Goal: Information Seeking & Learning: Learn about a topic

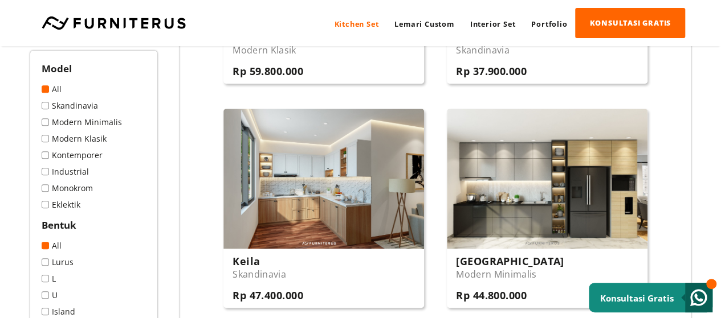
scroll to position [399, 0]
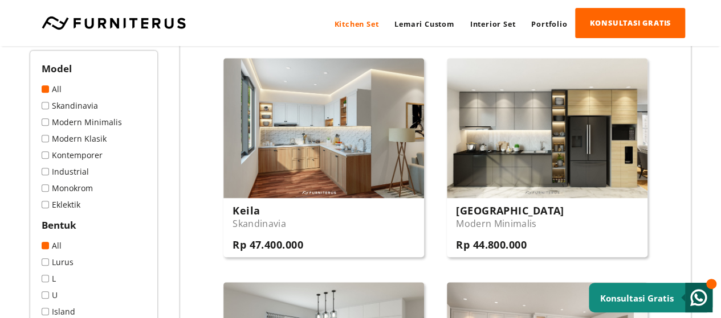
click at [47, 122] on span at bounding box center [45, 122] width 7 height 7
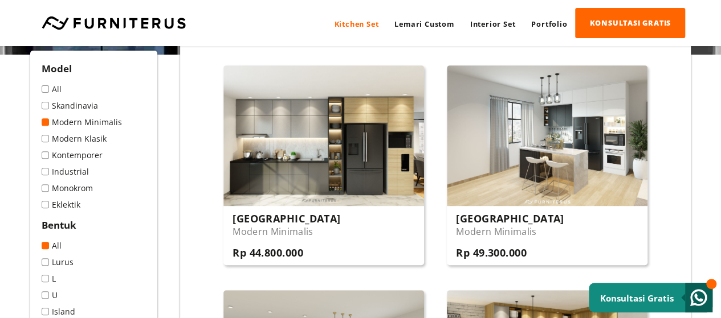
scroll to position [171, 0]
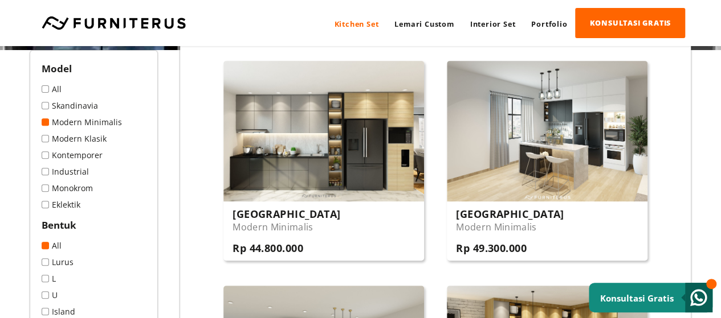
click at [44, 105] on span at bounding box center [45, 106] width 7 height 7
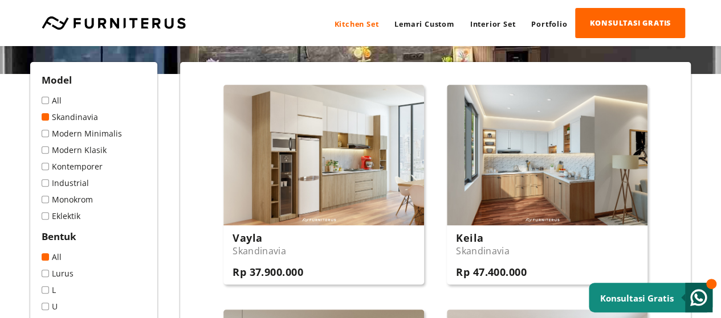
scroll to position [171, 0]
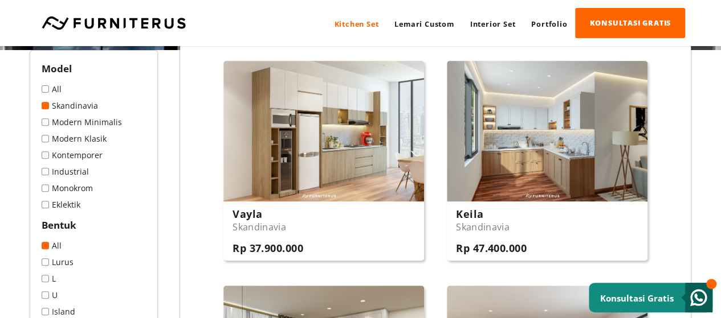
click at [48, 122] on span at bounding box center [45, 122] width 7 height 7
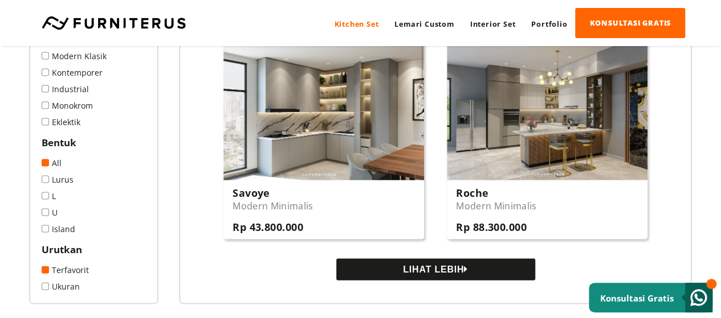
scroll to position [1196, 0]
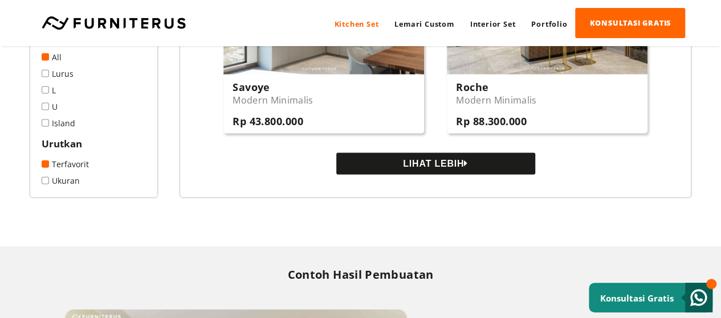
click at [366, 159] on button "LIHAT LEBIH" at bounding box center [435, 164] width 199 height 22
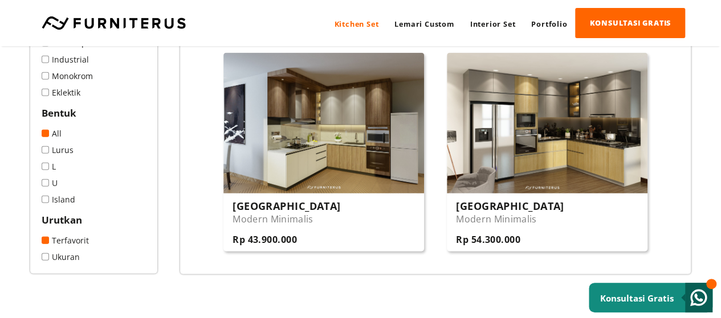
scroll to position [1253, 0]
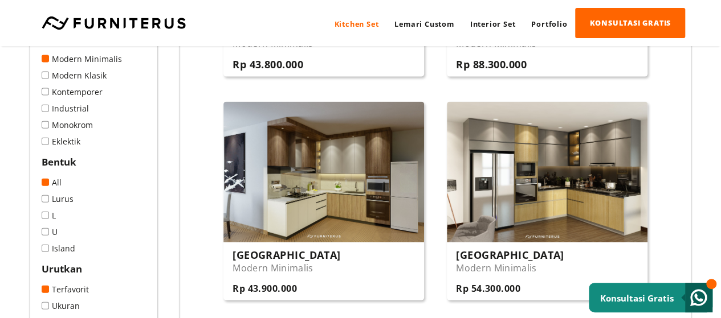
click at [60, 148] on link "Eklektik" at bounding box center [94, 142] width 104 height 11
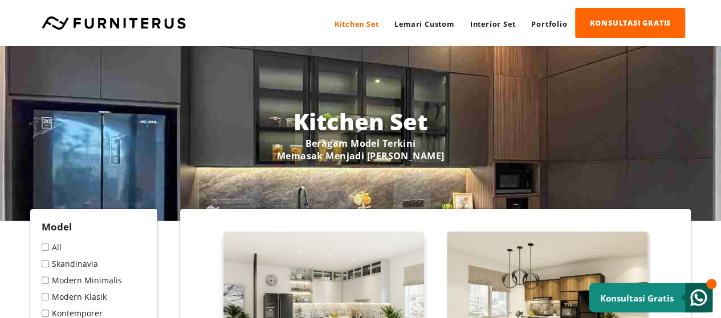
scroll to position [228, 0]
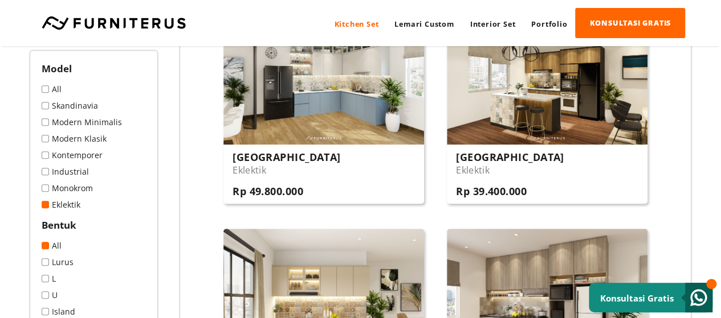
click at [50, 92] on link "All" at bounding box center [94, 89] width 104 height 11
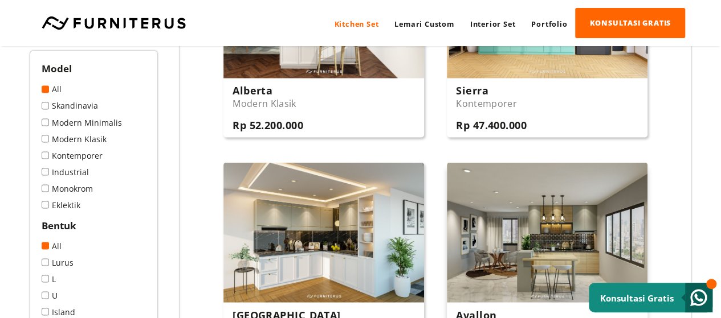
scroll to position [1082, 0]
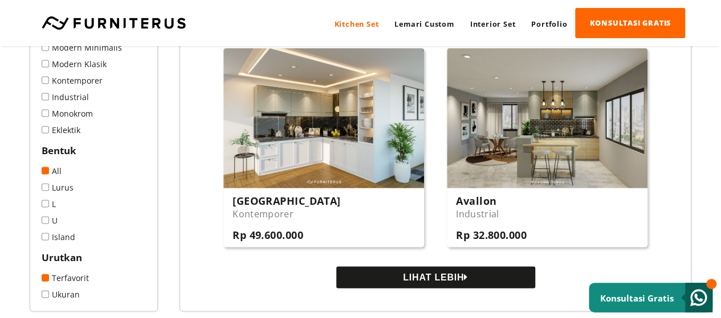
click at [442, 288] on button "LIHAT LEBIH" at bounding box center [435, 278] width 199 height 22
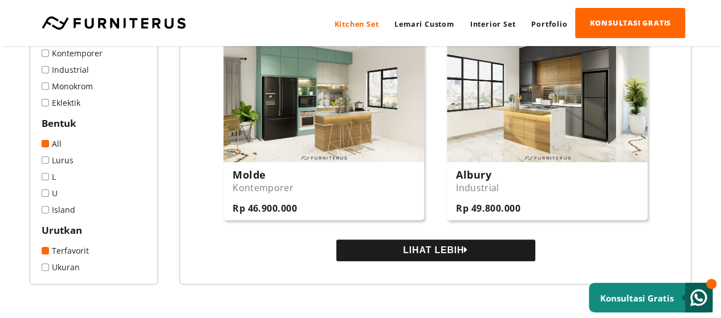
scroll to position [2279, 0]
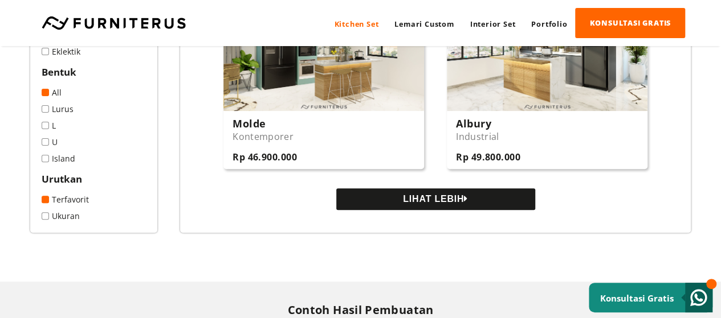
click at [464, 209] on button "LIHAT LEBIH" at bounding box center [435, 200] width 199 height 22
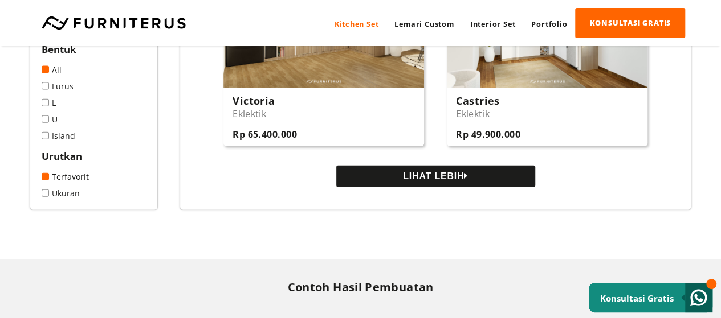
scroll to position [3475, 0]
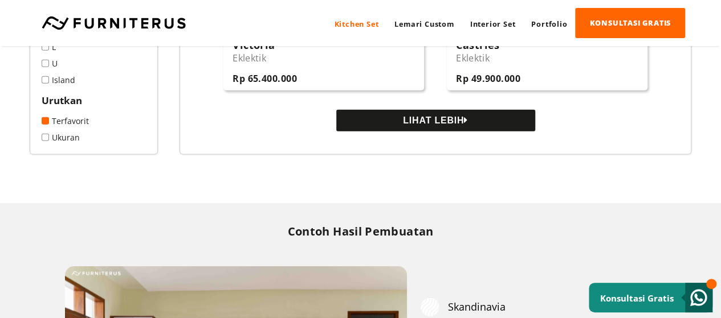
click at [468, 125] on icon at bounding box center [466, 120] width 4 height 9
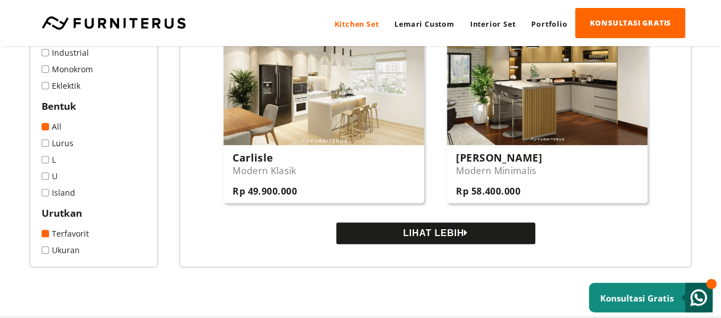
scroll to position [4615, 0]
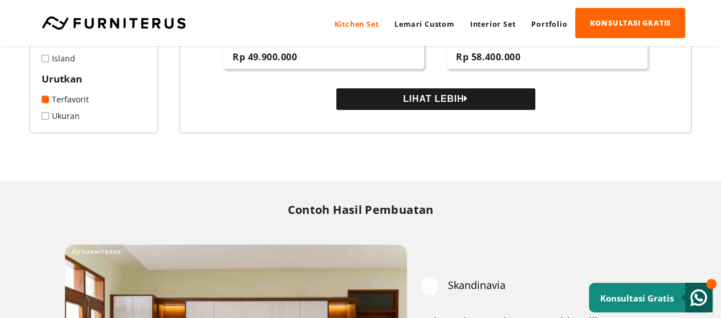
click at [499, 110] on button "LIHAT LEBIH" at bounding box center [435, 99] width 199 height 22
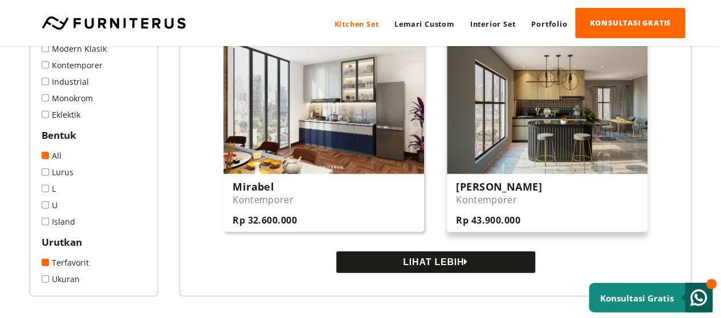
scroll to position [5754, 0]
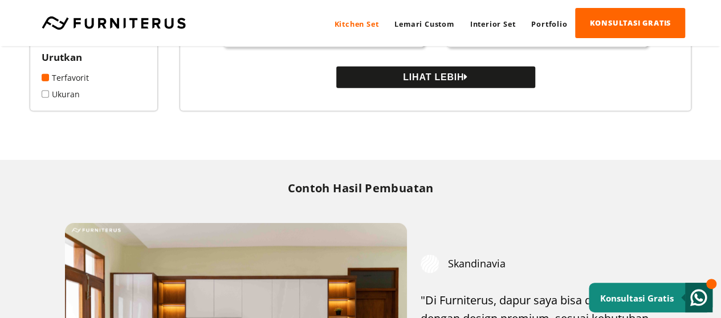
click at [510, 88] on button "LIHAT LEBIH" at bounding box center [435, 78] width 199 height 22
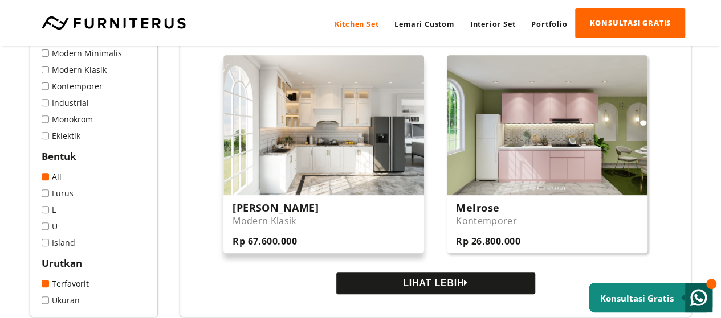
scroll to position [6780, 0]
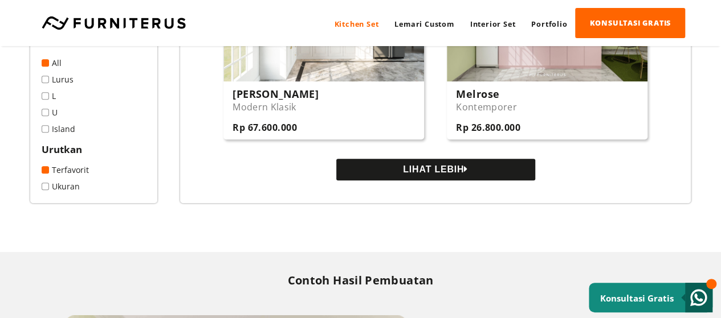
click at [417, 181] on button "LIHAT LEBIH" at bounding box center [435, 170] width 199 height 22
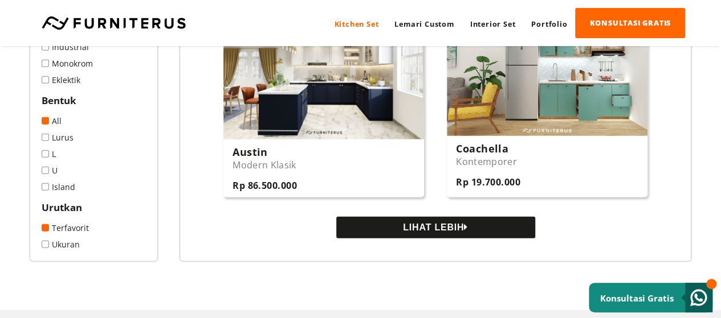
scroll to position [7919, 0]
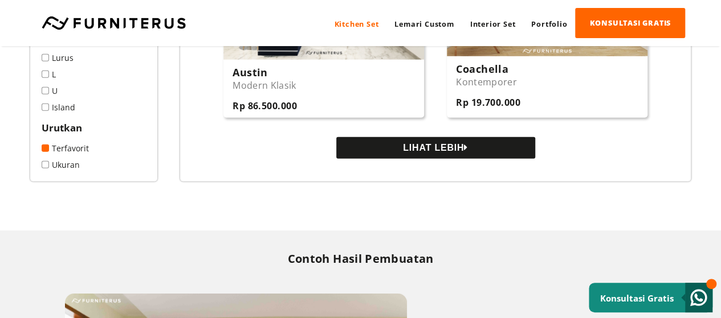
click at [440, 156] on button "LIHAT LEBIH" at bounding box center [435, 148] width 199 height 22
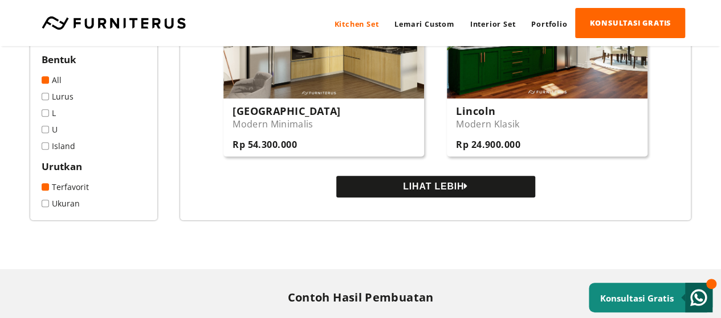
scroll to position [9002, 0]
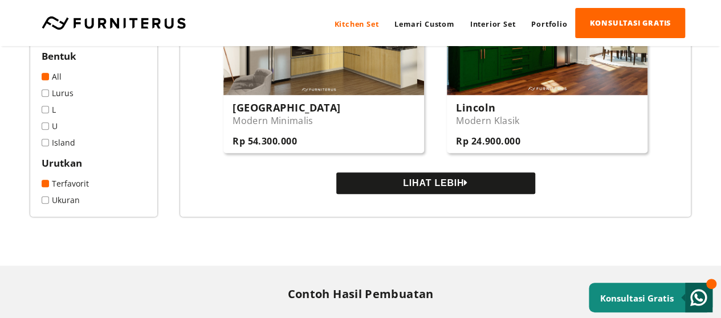
click at [431, 194] on button "LIHAT LEBIH" at bounding box center [435, 184] width 199 height 22
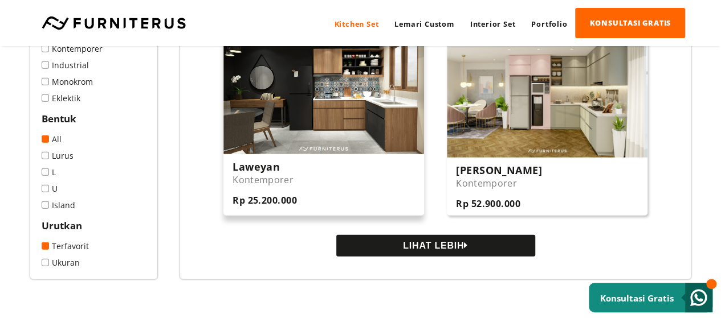
scroll to position [10141, 0]
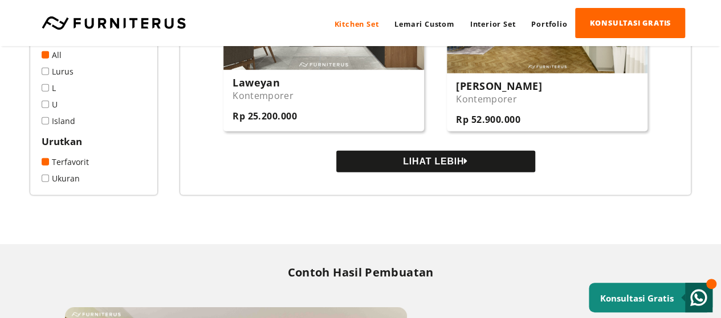
click at [420, 173] on button "LIHAT LEBIH" at bounding box center [435, 162] width 199 height 22
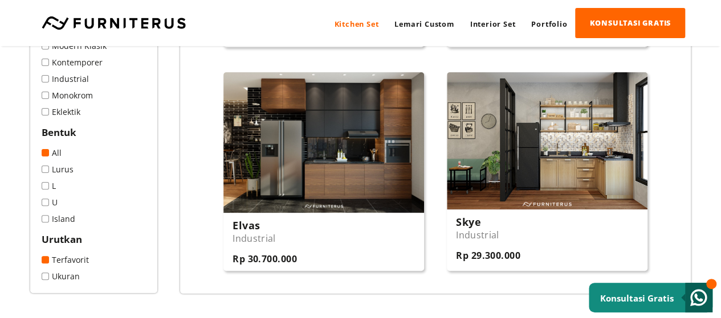
scroll to position [10882, 0]
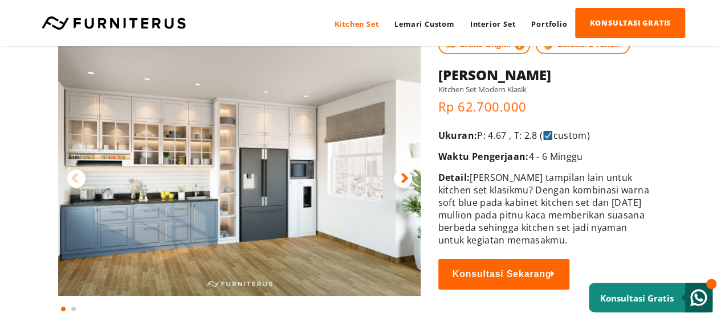
scroll to position [57, 0]
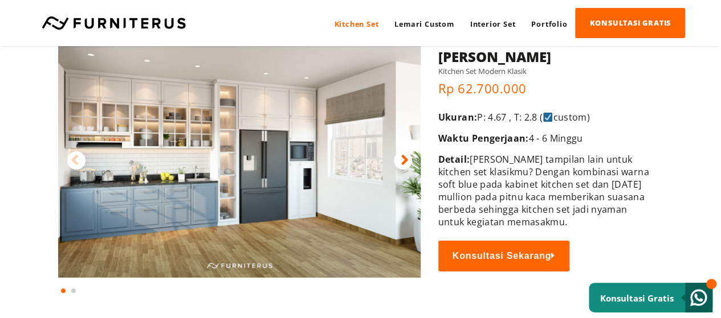
click at [402, 157] on icon at bounding box center [405, 160] width 8 height 17
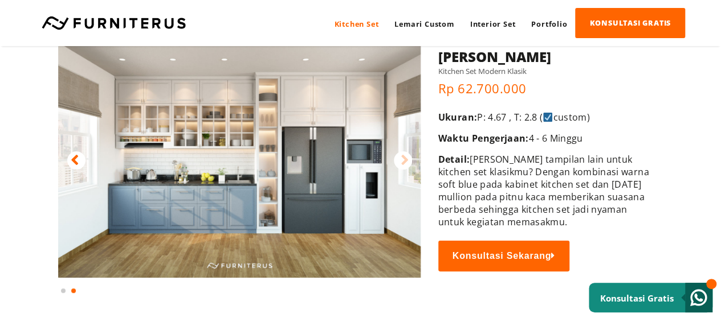
click at [408, 159] on icon at bounding box center [405, 160] width 8 height 17
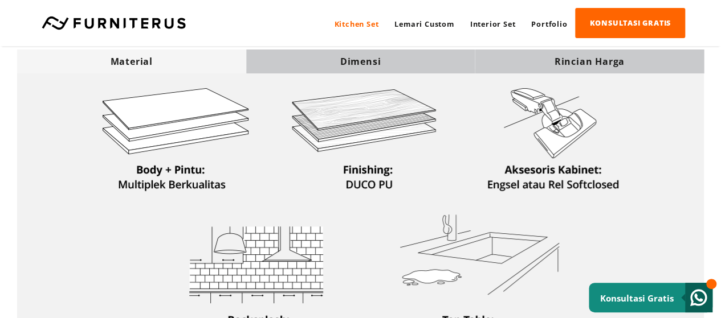
scroll to position [285, 0]
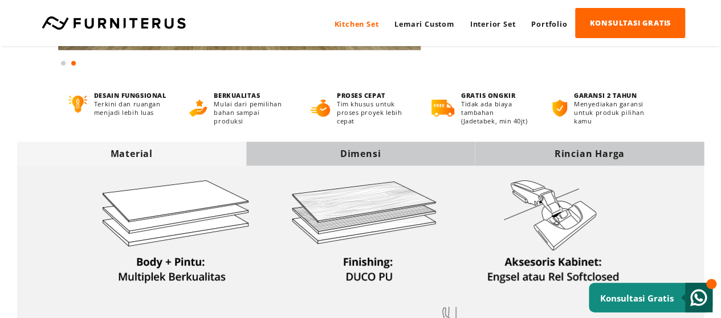
click at [346, 166] on div "Dimensi" at bounding box center [360, 154] width 229 height 24
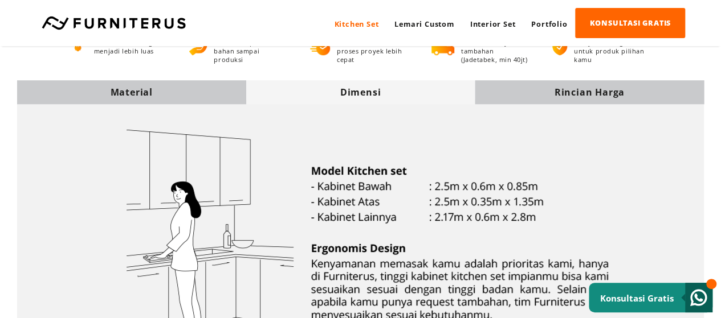
scroll to position [342, 0]
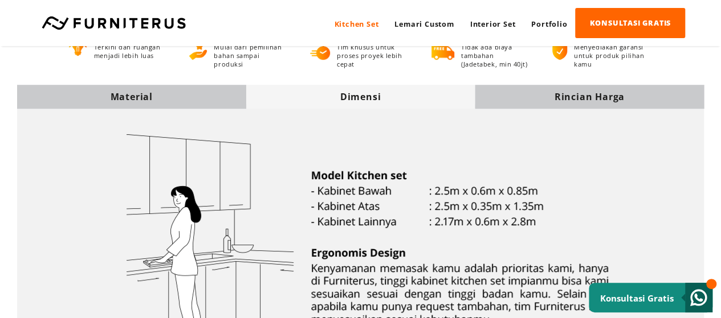
click at [598, 100] on div "Rincian Harga" at bounding box center [589, 97] width 229 height 13
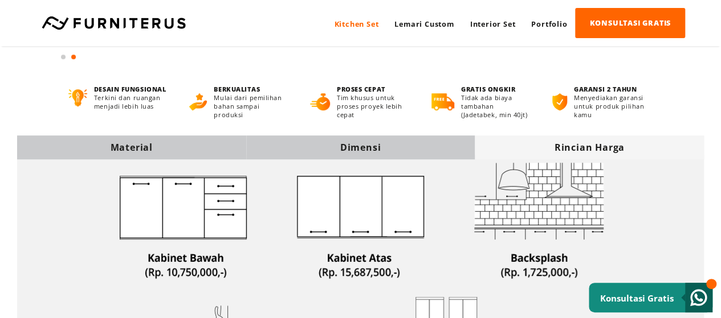
scroll to position [285, 0]
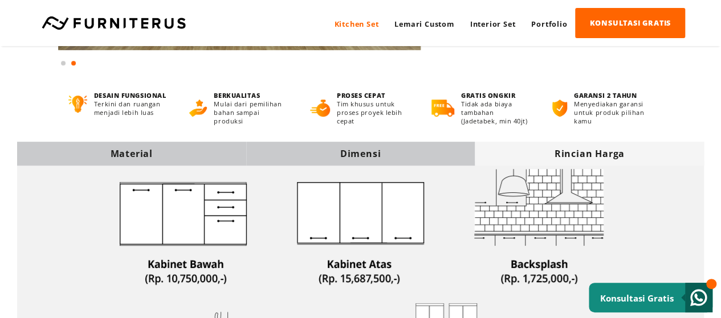
click at [158, 165] on div "Material" at bounding box center [131, 154] width 229 height 24
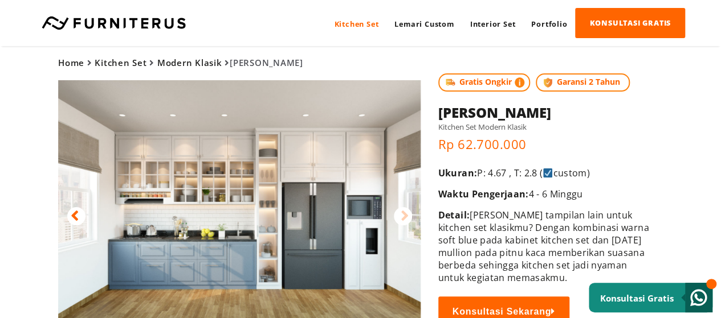
scroll to position [0, 0]
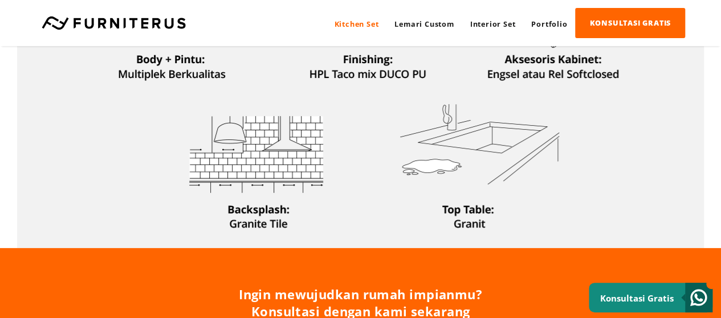
scroll to position [513, 0]
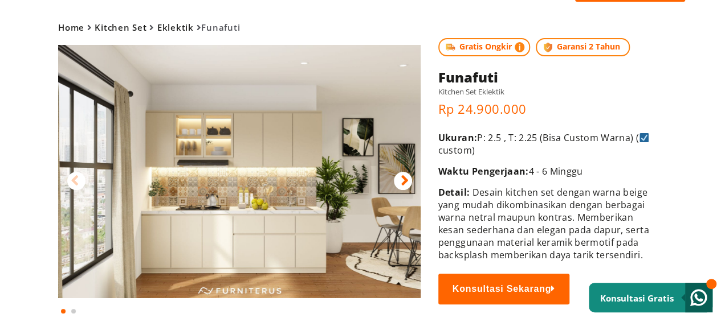
scroll to position [114, 0]
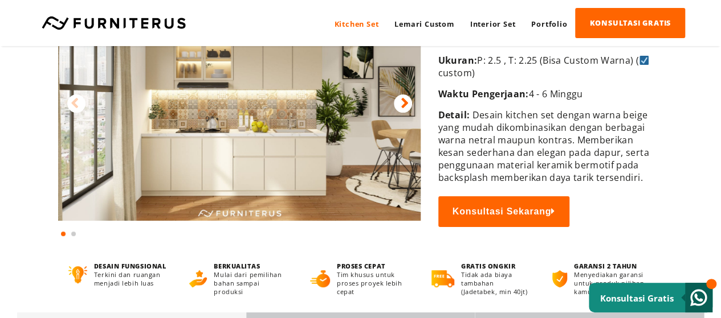
click at [405, 103] on icon at bounding box center [405, 103] width 8 height 17
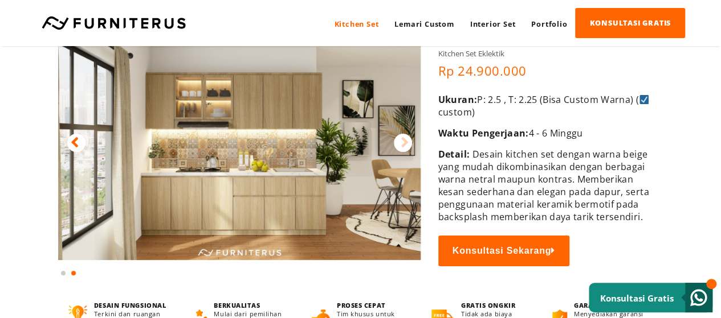
scroll to position [57, 0]
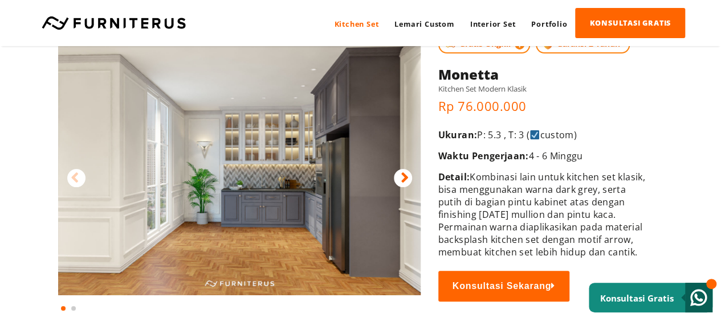
scroll to position [57, 0]
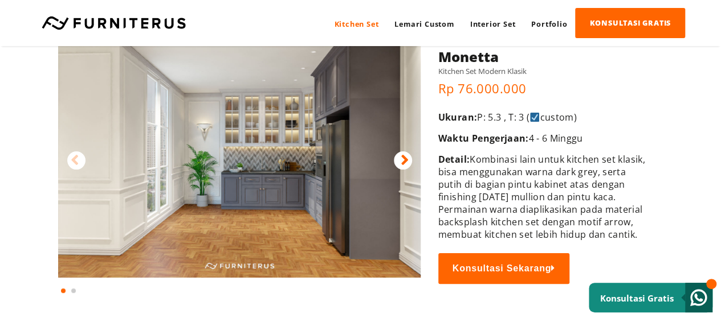
click at [406, 153] on icon at bounding box center [405, 160] width 8 height 17
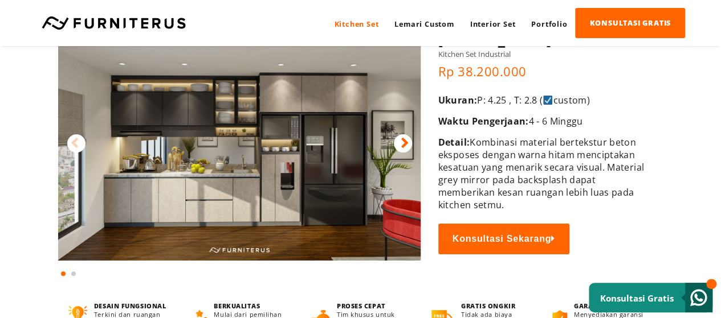
scroll to position [57, 0]
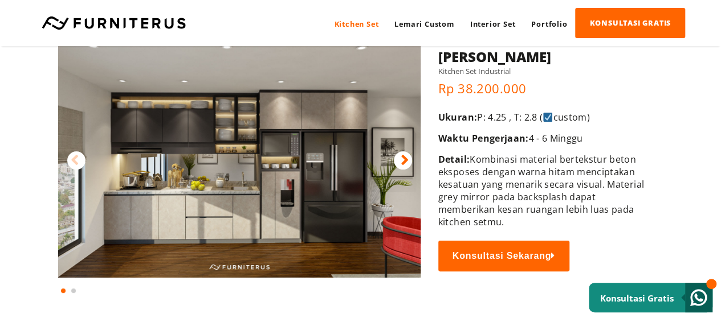
click at [407, 156] on icon at bounding box center [405, 160] width 8 height 17
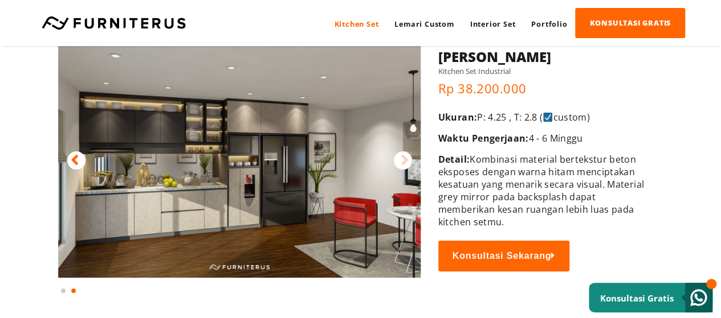
click at [245, 187] on img at bounding box center [239, 151] width 362 height 254
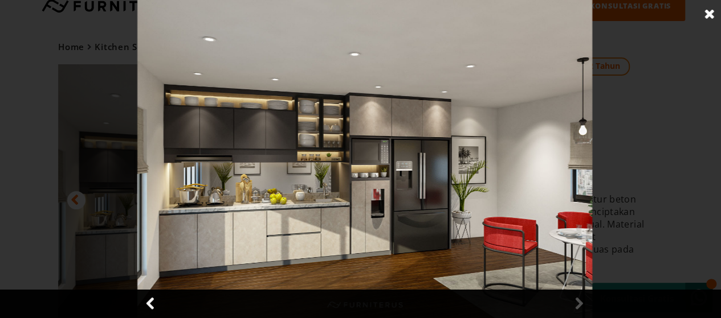
scroll to position [0, 0]
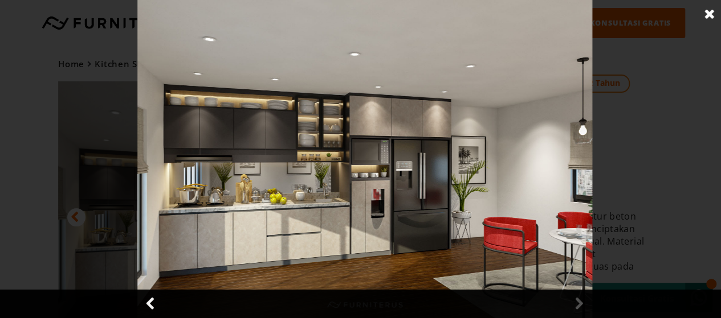
click at [150, 306] on link at bounding box center [151, 304] width 28 height 28
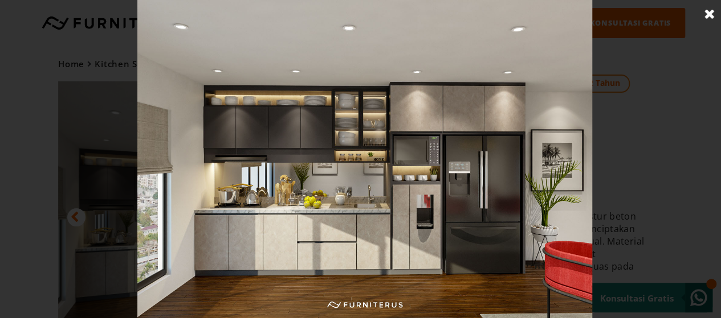
click at [711, 14] on link at bounding box center [709, 14] width 28 height 28
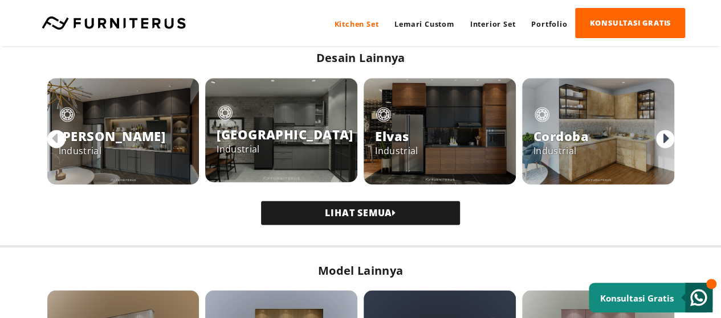
scroll to position [912, 0]
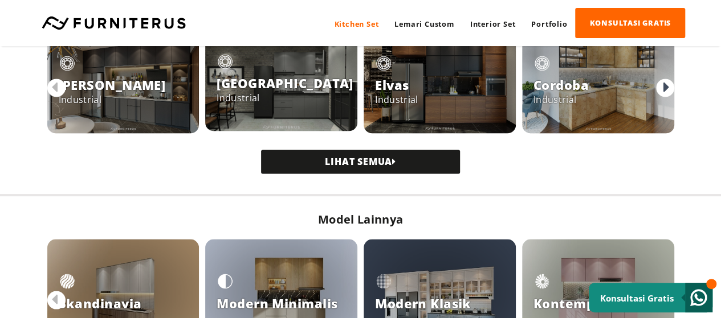
click at [366, 166] on link "LIHAT SEMUA" at bounding box center [360, 162] width 199 height 24
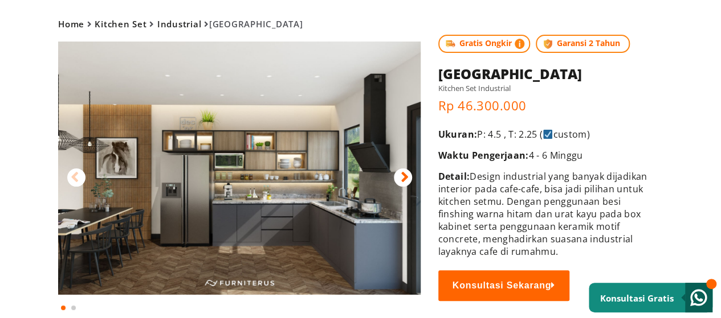
scroll to position [57, 0]
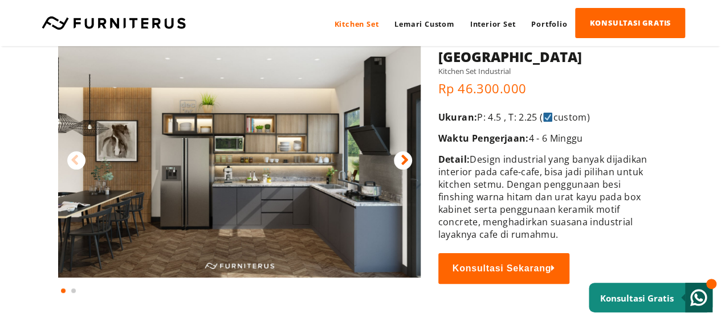
click at [407, 154] on icon at bounding box center [405, 160] width 8 height 17
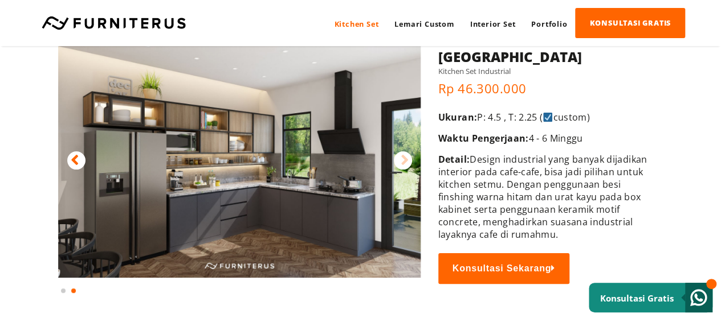
click at [406, 158] on icon at bounding box center [405, 160] width 8 height 17
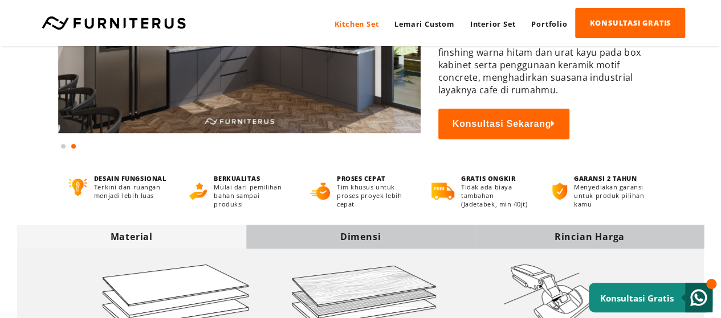
scroll to position [114, 0]
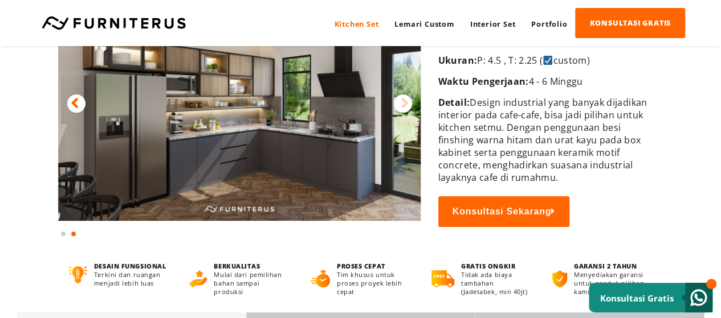
click at [71, 101] on icon at bounding box center [75, 103] width 8 height 17
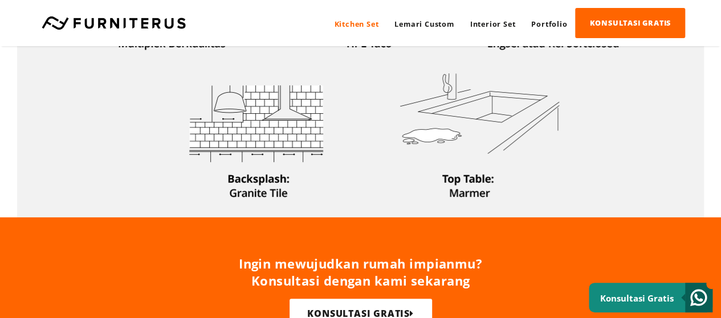
scroll to position [342, 0]
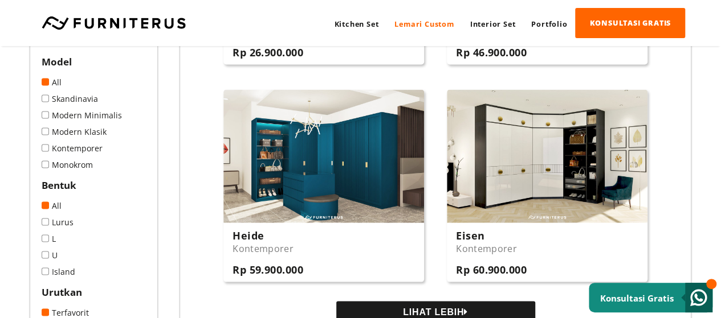
scroll to position [1082, 0]
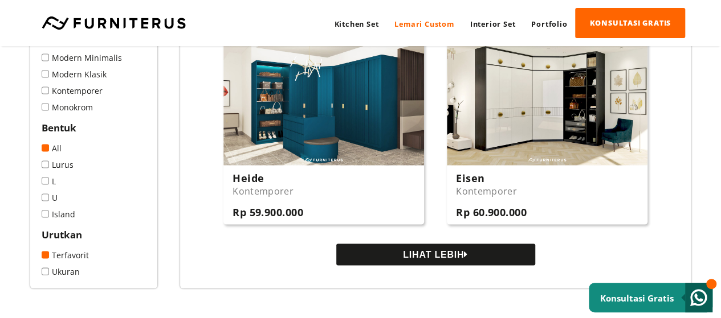
drag, startPoint x: 446, startPoint y: 257, endPoint x: 440, endPoint y: 262, distance: 7.7
click at [446, 257] on button "LIHAT LEBIH" at bounding box center [435, 255] width 199 height 22
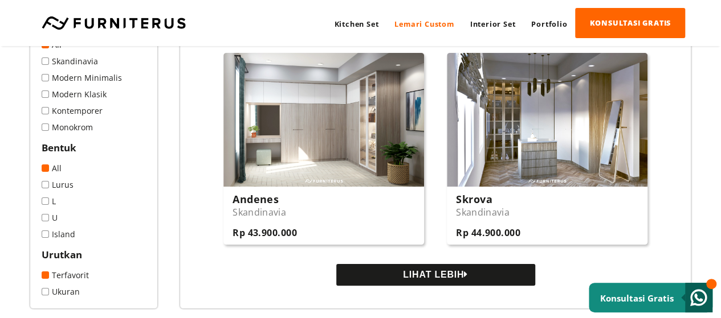
scroll to position [2165, 0]
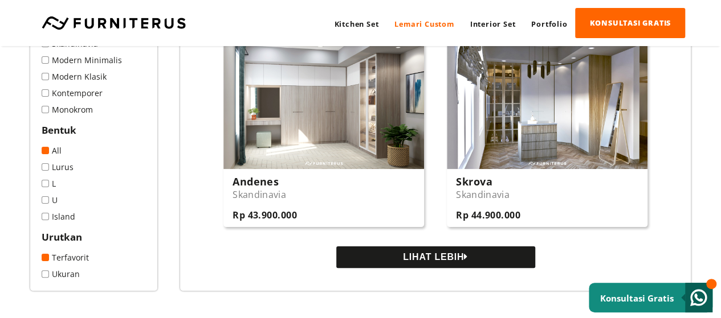
click at [463, 258] on button "LIHAT LEBIH" at bounding box center [435, 258] width 199 height 22
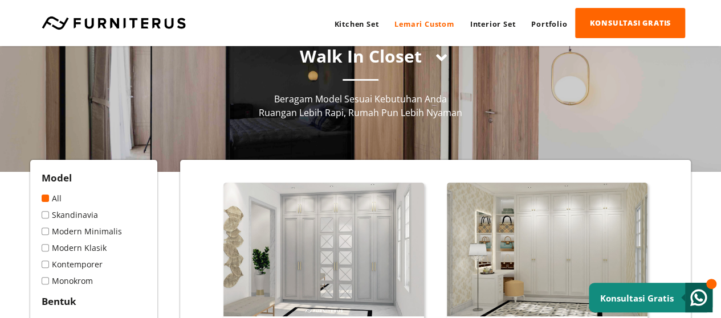
scroll to position [0, 0]
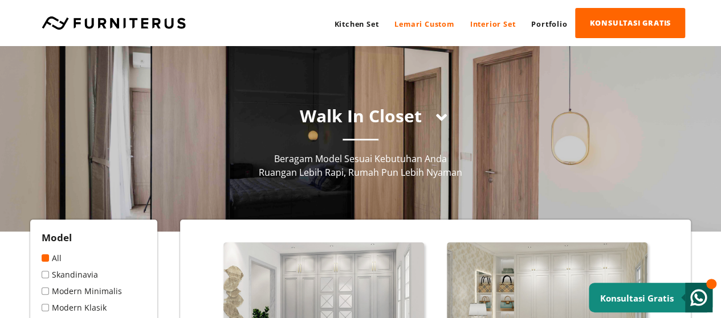
click at [479, 27] on link "Interior Set" at bounding box center [493, 24] width 62 height 31
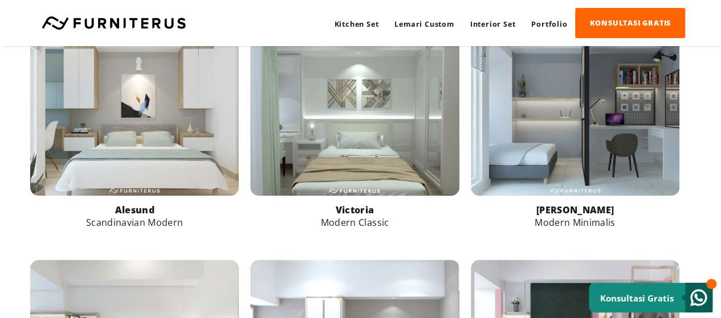
scroll to position [342, 0]
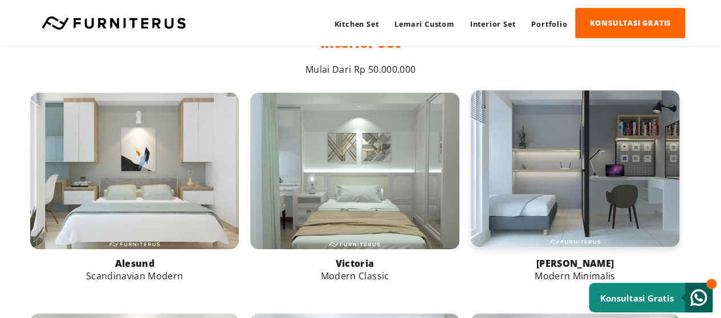
click at [618, 171] on link at bounding box center [575, 169] width 209 height 157
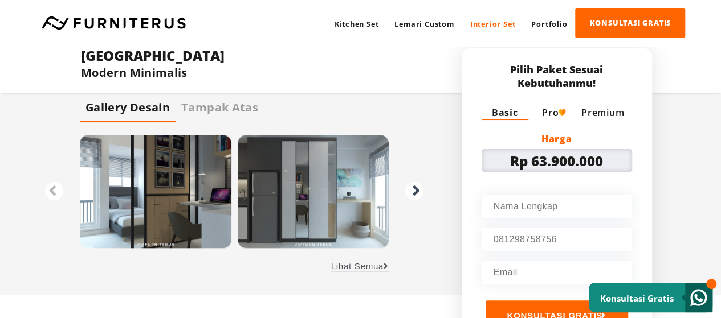
scroll to position [456, 0]
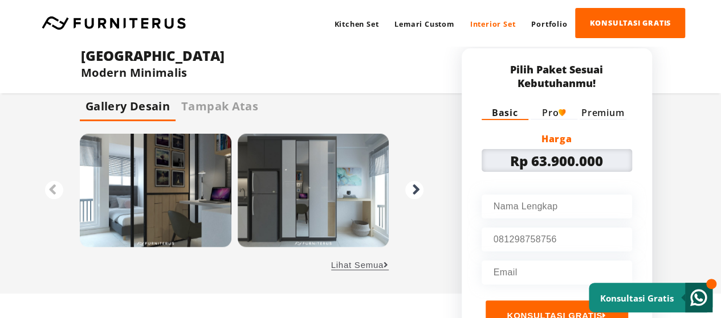
click at [357, 194] on img at bounding box center [314, 190] width 152 height 113
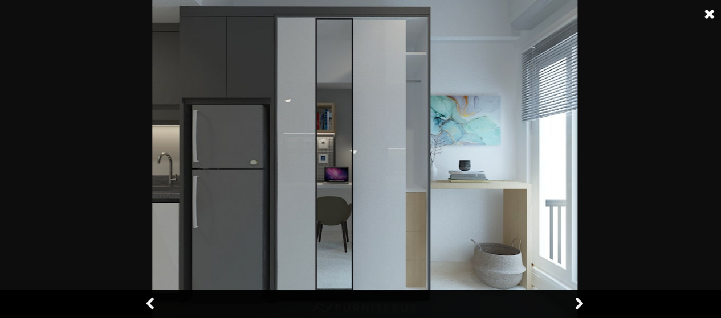
click at [153, 304] on link at bounding box center [151, 304] width 28 height 28
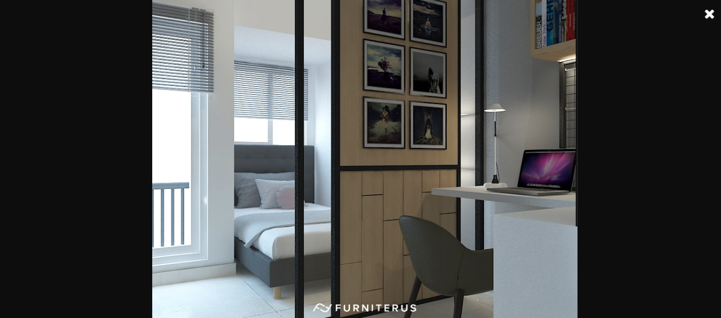
click at [710, 13] on link at bounding box center [709, 14] width 28 height 28
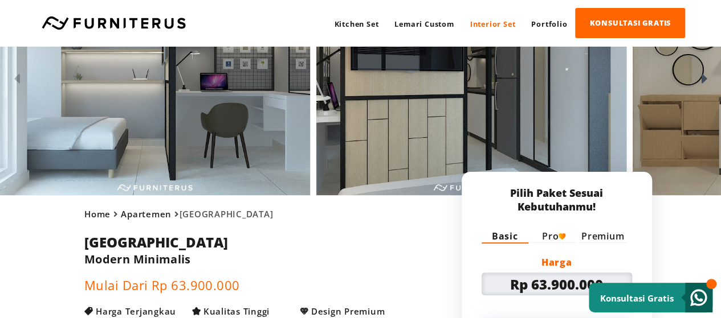
scroll to position [0, 0]
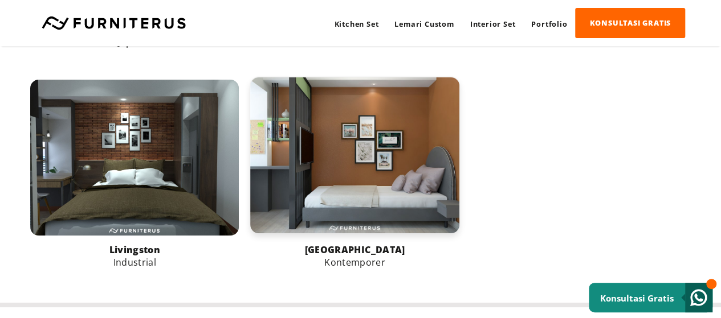
scroll to position [798, 0]
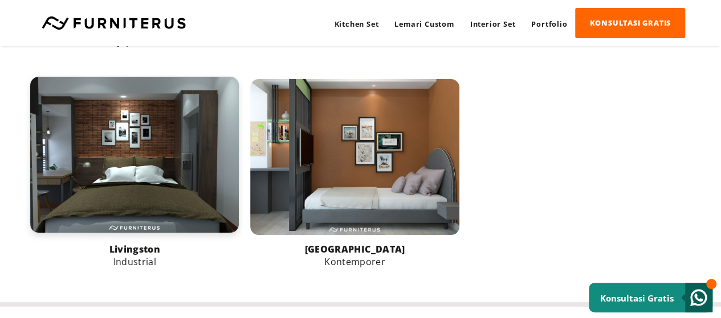
click at [124, 183] on link at bounding box center [134, 155] width 209 height 157
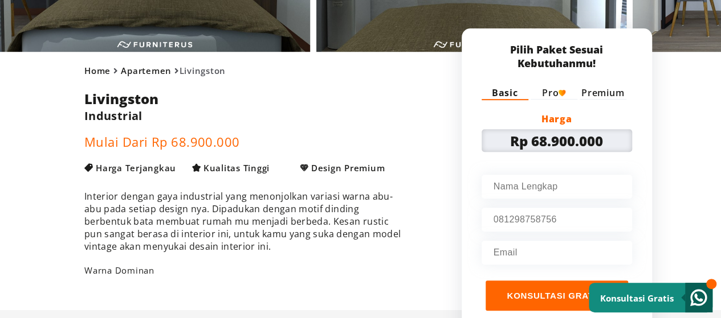
scroll to position [285, 0]
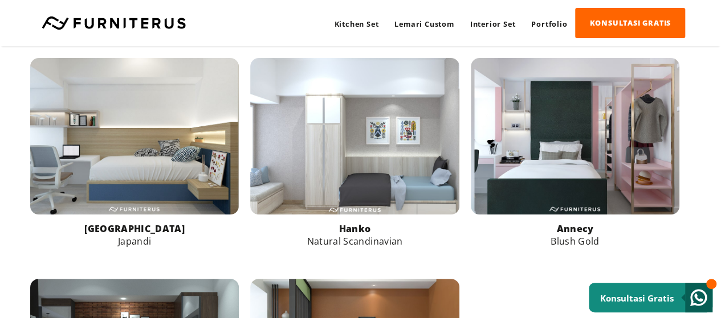
scroll to position [369, 0]
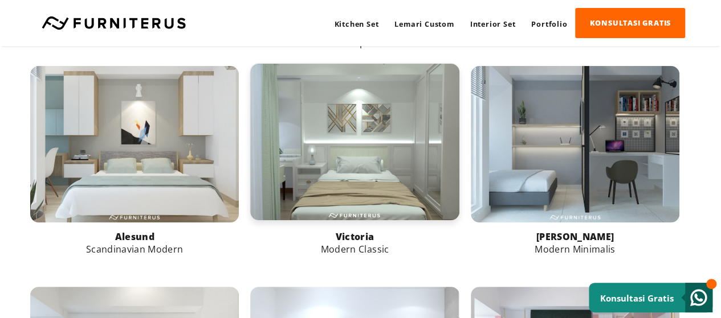
click at [334, 170] on link at bounding box center [354, 142] width 209 height 157
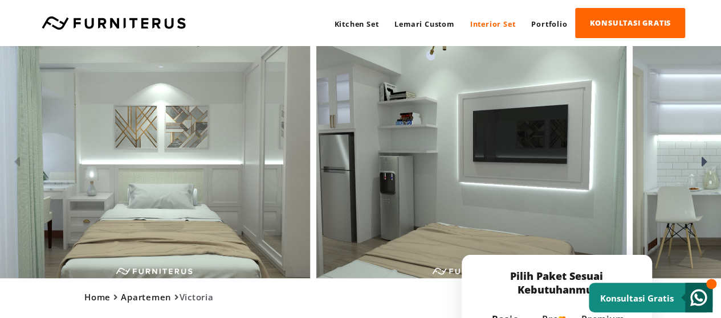
click at [706, 159] on icon at bounding box center [704, 162] width 6 height 17
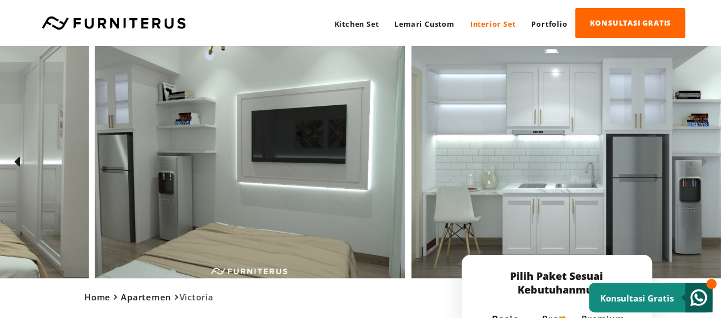
click at [706, 159] on icon at bounding box center [704, 162] width 6 height 17
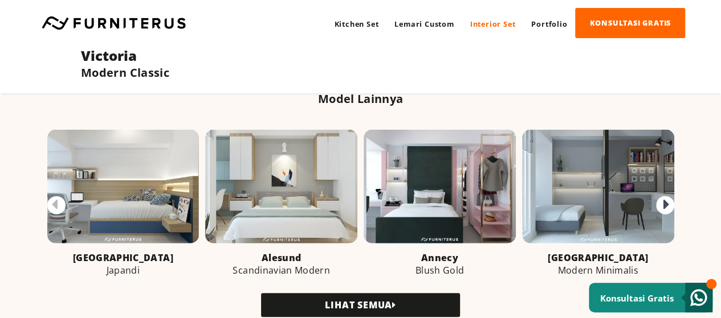
scroll to position [1139, 0]
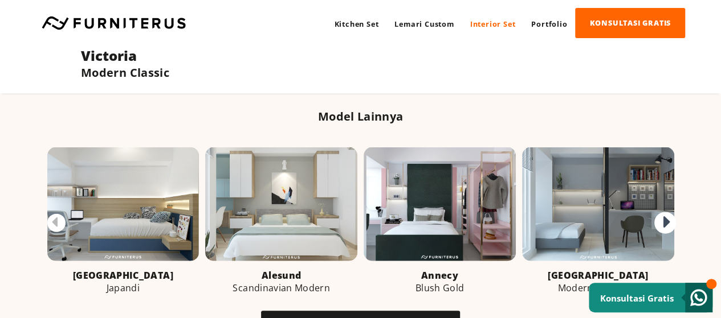
click at [665, 214] on icon at bounding box center [666, 224] width 7 height 20
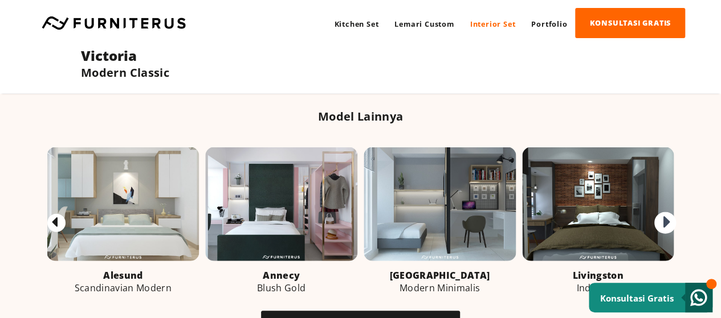
click at [665, 214] on icon at bounding box center [666, 224] width 7 height 20
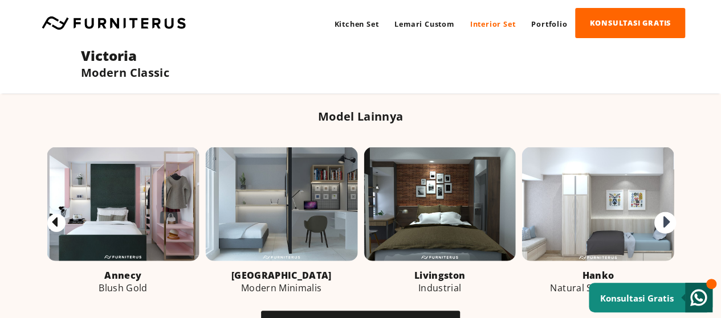
click at [665, 214] on icon at bounding box center [666, 224] width 7 height 20
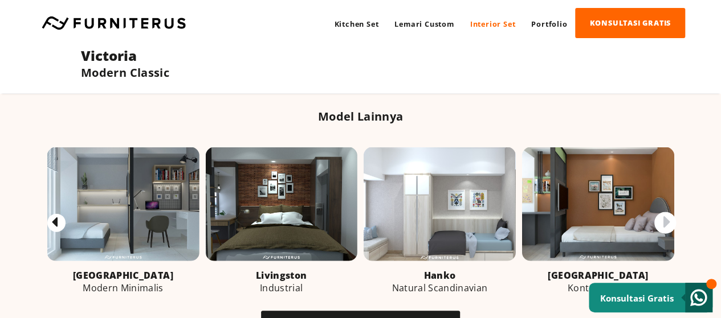
click at [665, 214] on icon at bounding box center [666, 224] width 7 height 20
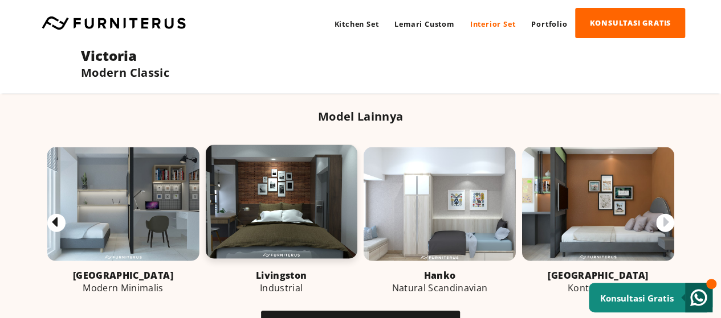
click at [300, 207] on link at bounding box center [281, 202] width 152 height 114
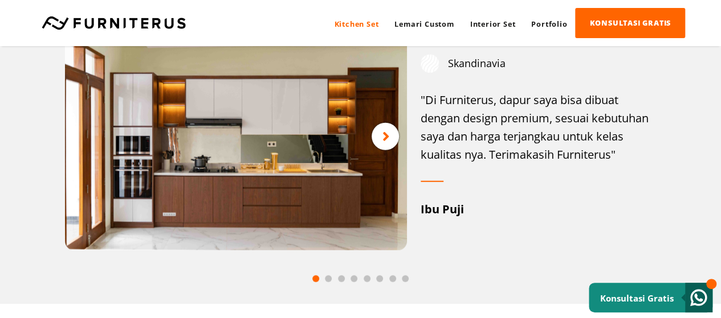
scroll to position [1481, 0]
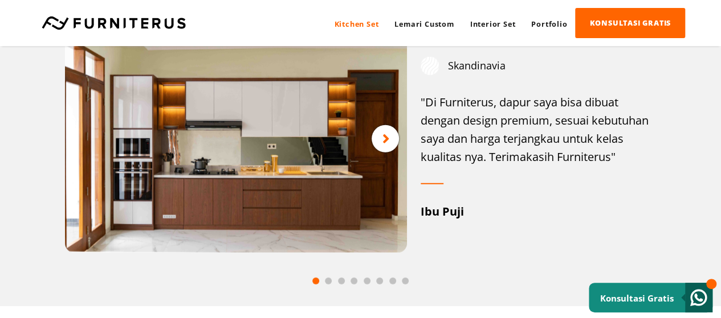
click at [391, 145] on div at bounding box center [384, 138] width 27 height 27
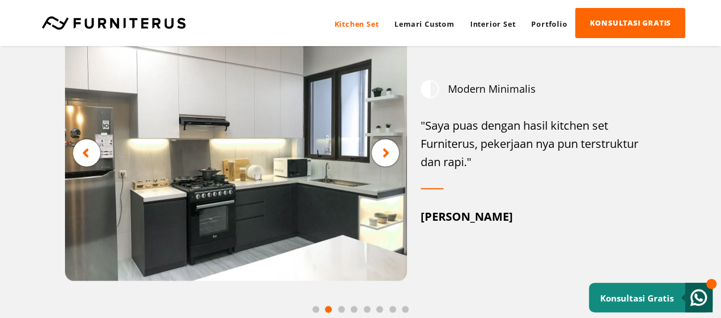
click at [387, 161] on icon at bounding box center [385, 153] width 7 height 14
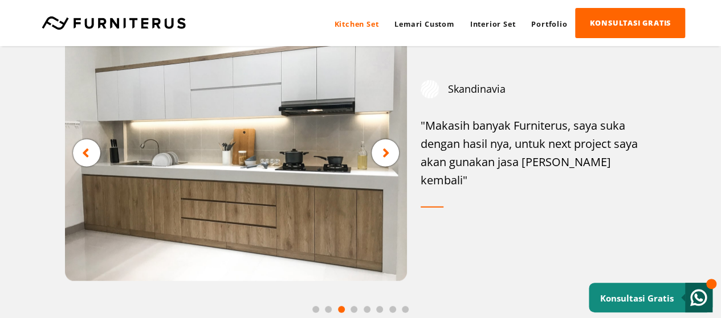
click at [386, 161] on icon at bounding box center [385, 153] width 7 height 14
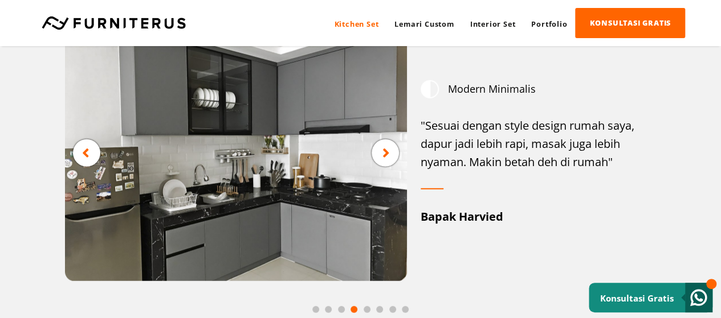
click at [388, 161] on icon at bounding box center [385, 153] width 7 height 14
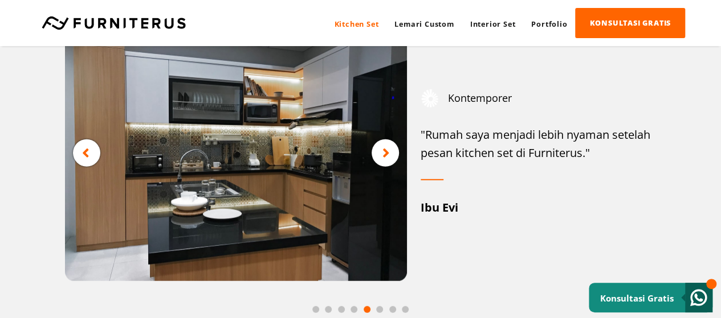
click at [389, 161] on icon at bounding box center [385, 153] width 7 height 14
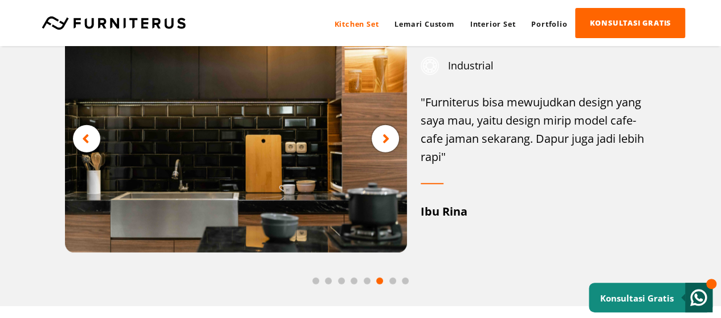
click at [383, 146] on icon at bounding box center [385, 139] width 7 height 14
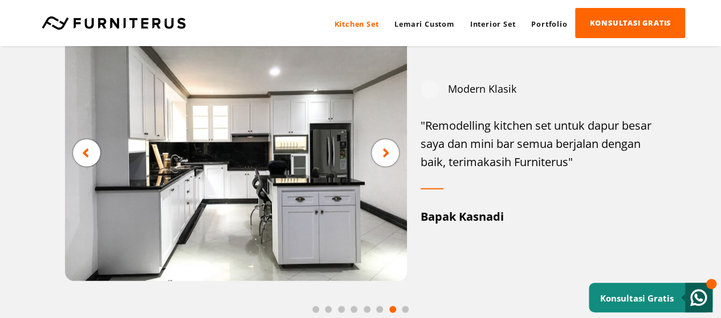
click at [383, 150] on div at bounding box center [384, 153] width 27 height 27
